Goal: Information Seeking & Learning: Learn about a topic

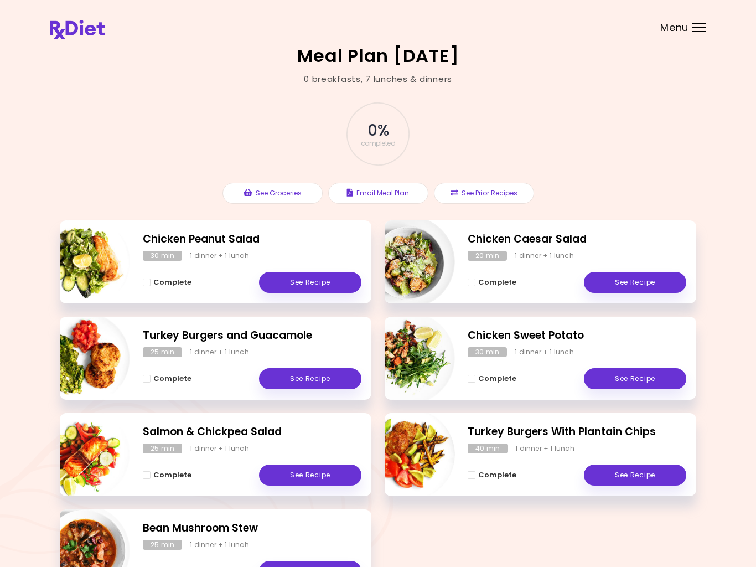
click at [316, 469] on link "See Recipe" at bounding box center [310, 474] width 102 height 21
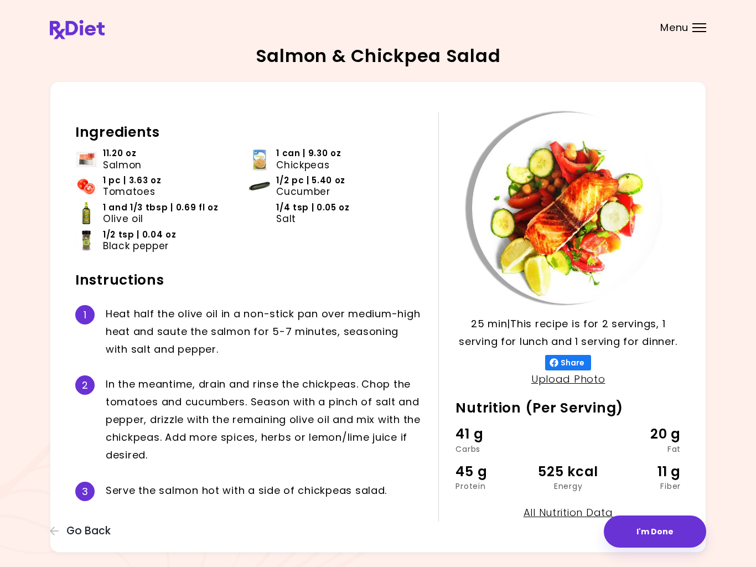
click at [54, 529] on icon "button" at bounding box center [55, 531] width 10 height 10
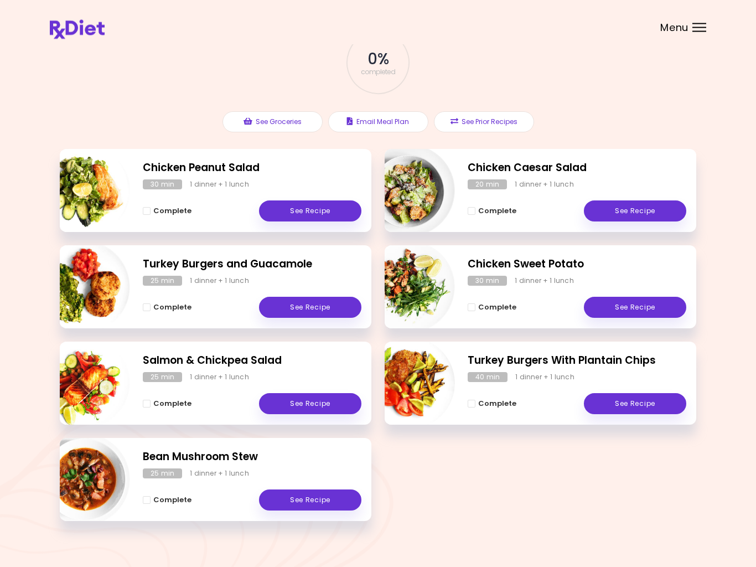
scroll to position [77, 0]
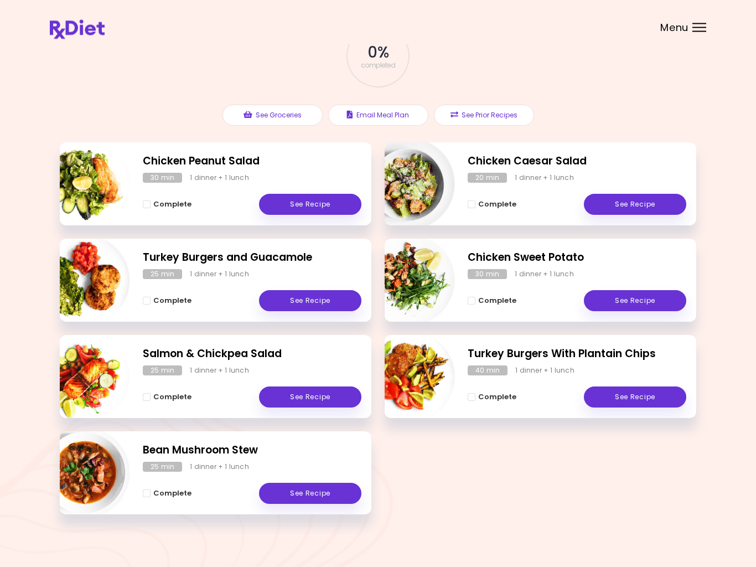
click at [625, 510] on div "Chicken Peanut Salad 30 min 1 dinner + 1 lunch Complete See Recipe Chicken Caes…" at bounding box center [378, 335] width 636 height 385
click at [317, 303] on link "See Recipe" at bounding box center [310, 301] width 102 height 21
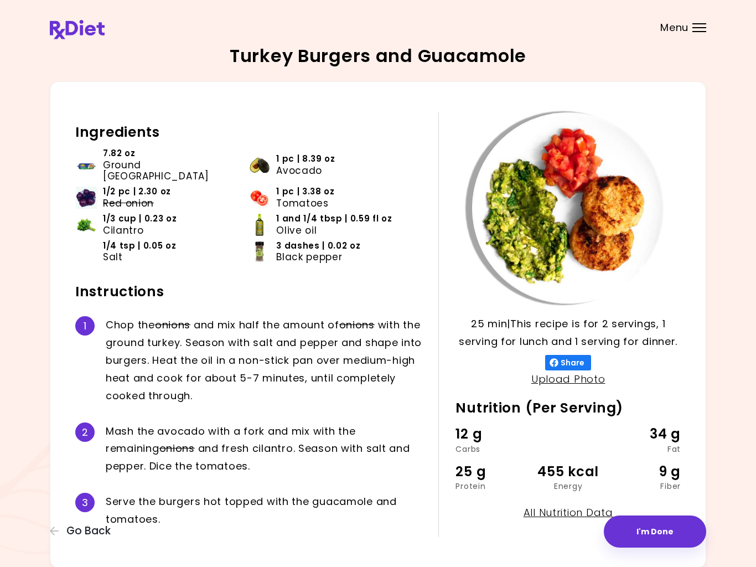
click at [62, 531] on button "Go Back" at bounding box center [83, 531] width 66 height 12
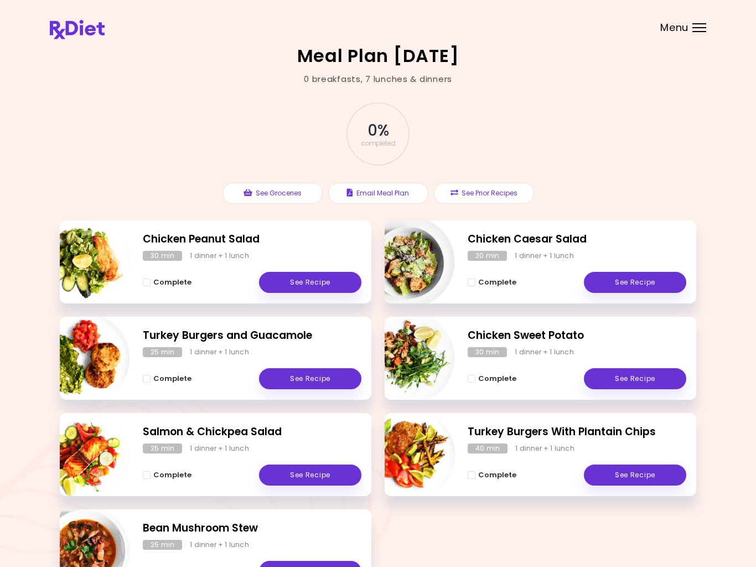
click at [644, 475] on link "See Recipe" at bounding box center [635, 474] width 102 height 21
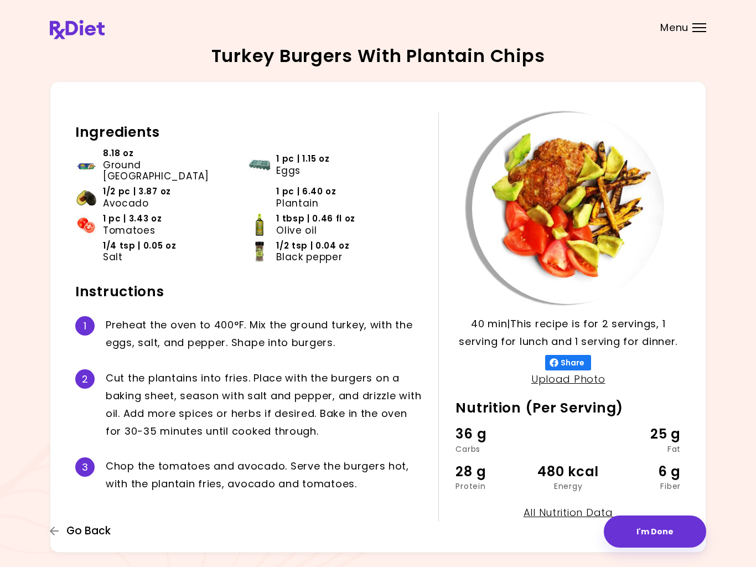
click at [53, 532] on icon "button" at bounding box center [55, 531] width 10 height 10
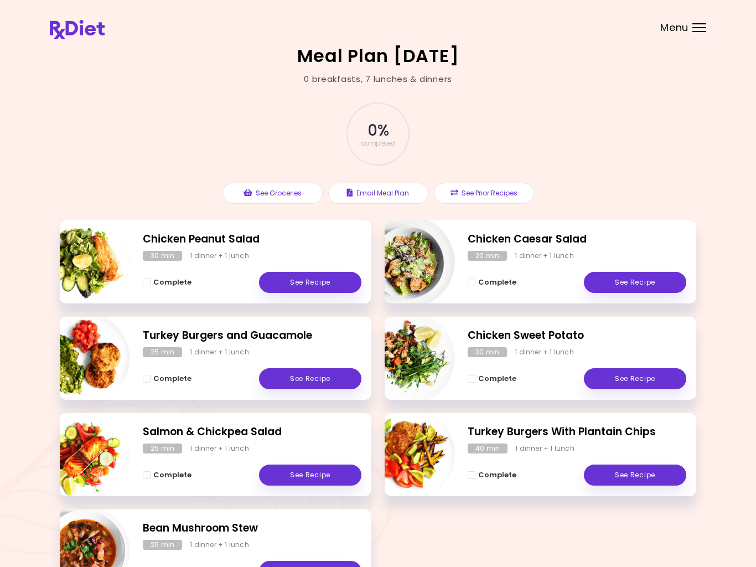
click at [310, 476] on link "See Recipe" at bounding box center [310, 474] width 102 height 21
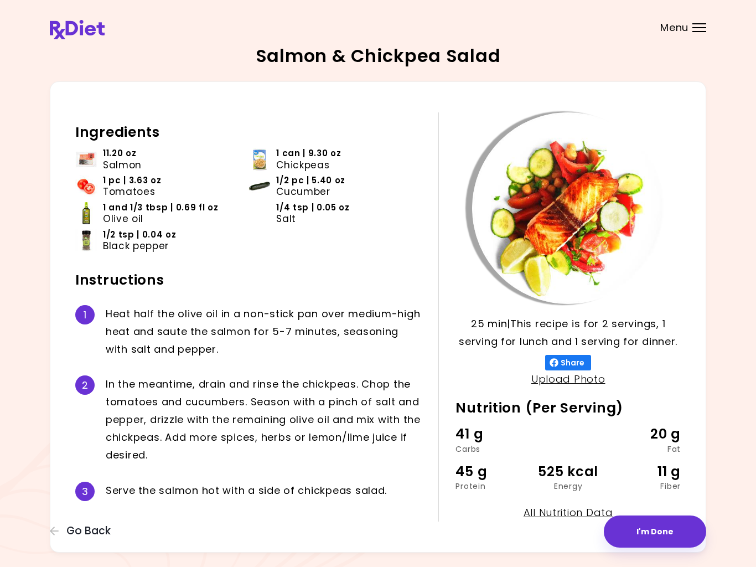
click at [60, 526] on button "Go Back" at bounding box center [83, 531] width 66 height 12
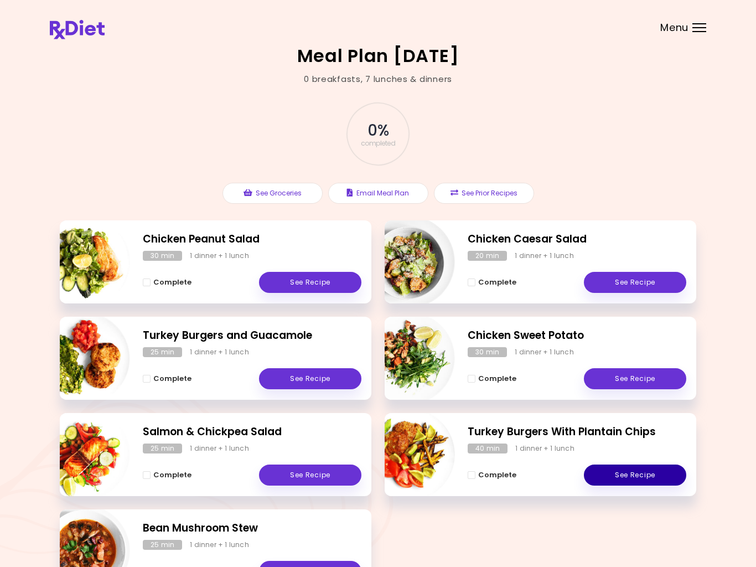
click at [640, 474] on link "See Recipe" at bounding box center [635, 474] width 102 height 21
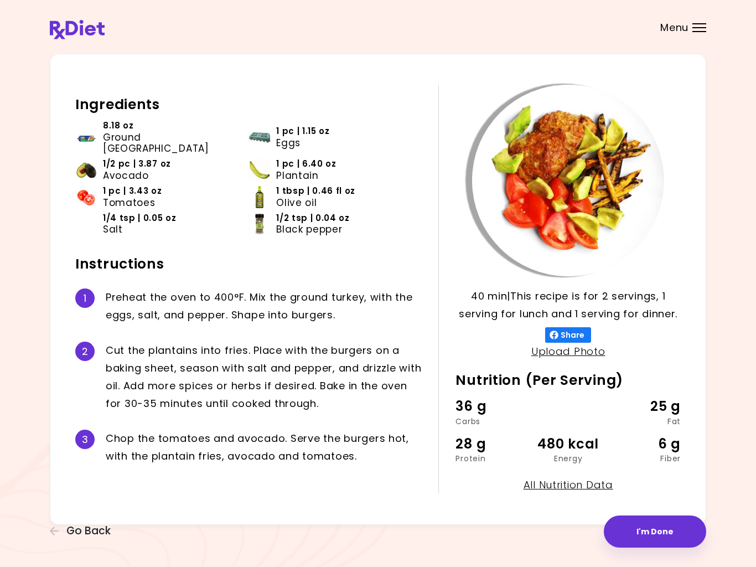
scroll to position [29, 0]
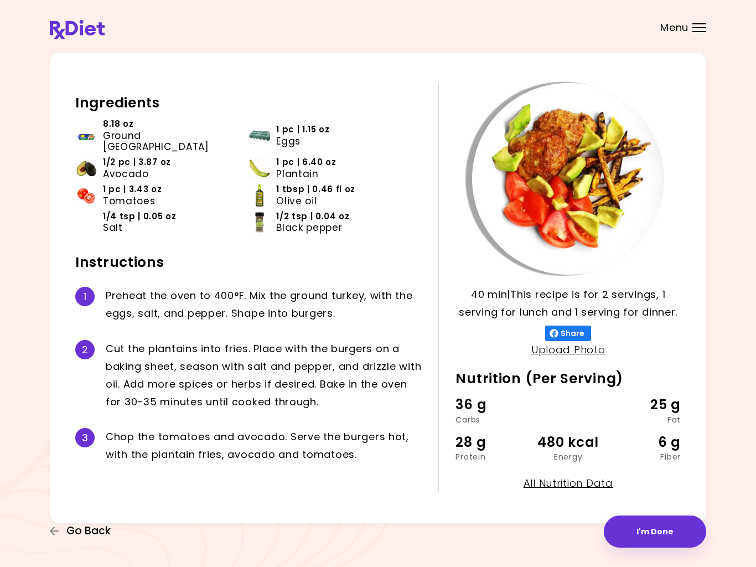
click at [51, 530] on icon "button" at bounding box center [54, 530] width 9 height 9
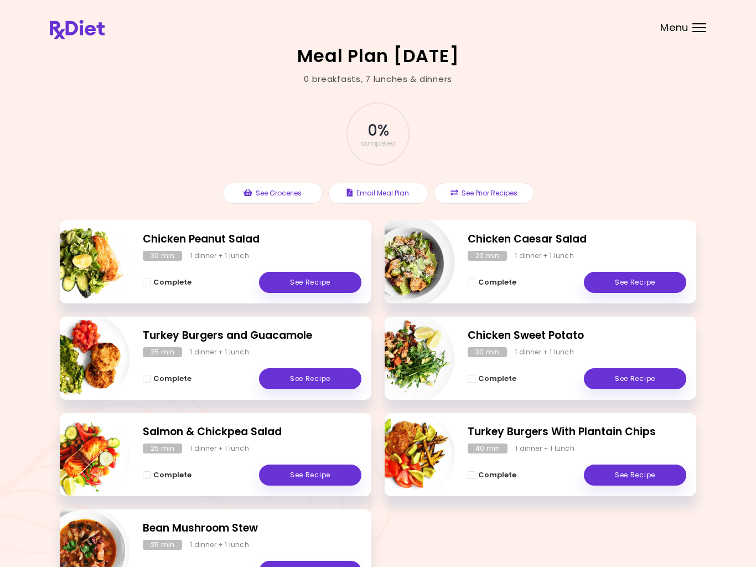
click at [281, 437] on h2 "Salmon & Chickpea Salad" at bounding box center [252, 432] width 219 height 16
click at [323, 474] on link "See Recipe" at bounding box center [310, 474] width 102 height 21
